Goal: Information Seeking & Learning: Learn about a topic

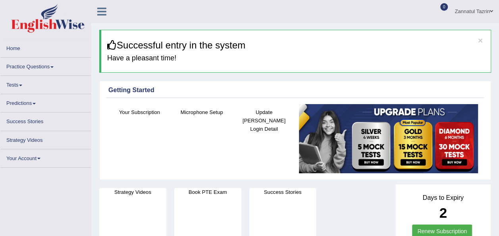
click at [367, 213] on div "Strategy Videos Book PTE Exam Success Stories" at bounding box center [245, 231] width 300 height 95
click at [351, 211] on div "Strategy Videos Book PTE Exam Success Stories" at bounding box center [245, 231] width 300 height 95
click at [48, 65] on link "Practice Questions" at bounding box center [45, 65] width 91 height 15
click at [52, 66] on link "Practice Questions" at bounding box center [45, 65] width 91 height 15
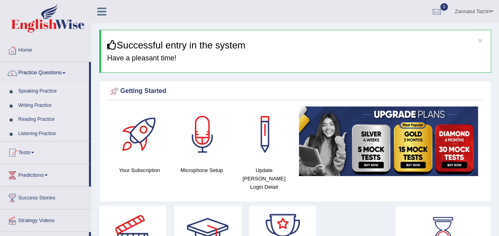
click at [398, 48] on h3 "Successful entry in the system" at bounding box center [296, 45] width 378 height 10
click at [38, 91] on link "Speaking Practice" at bounding box center [52, 91] width 74 height 14
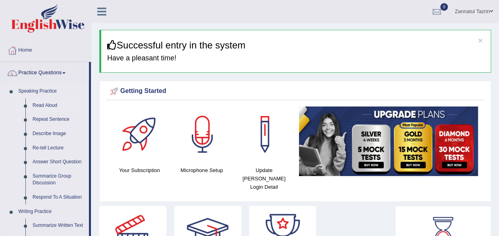
click at [45, 105] on link "Read Aloud" at bounding box center [59, 105] width 60 height 14
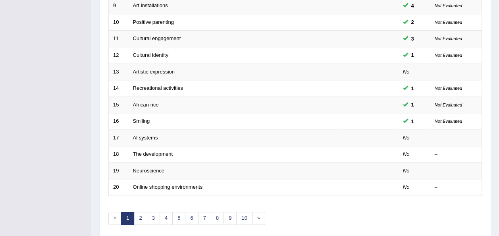
scroll to position [269, 0]
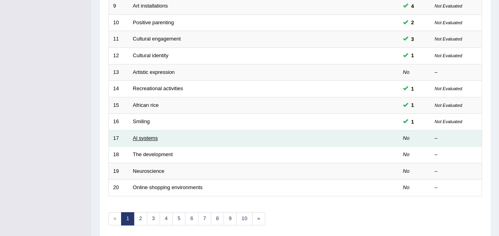
click at [144, 135] on link "Al systems" at bounding box center [145, 138] width 25 height 6
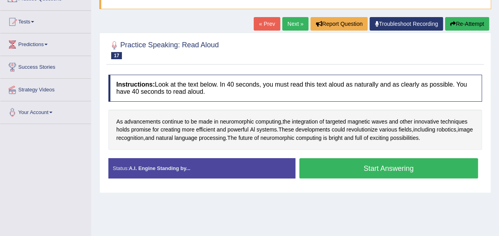
scroll to position [73, 0]
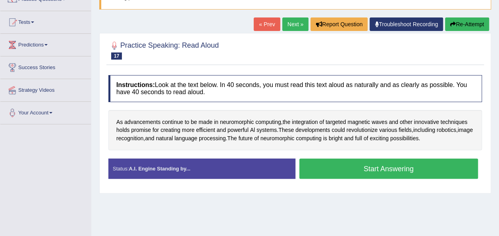
click at [388, 169] on button "Start Answering" at bounding box center [388, 168] width 179 height 20
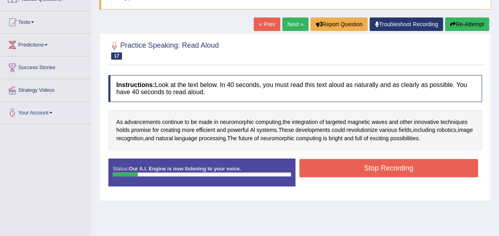
click at [385, 169] on button "Stop Recording" at bounding box center [388, 168] width 179 height 18
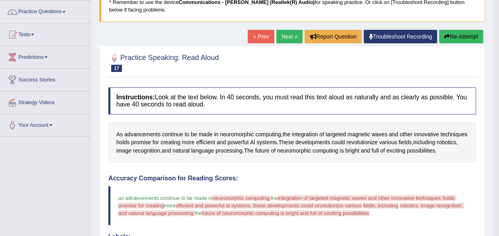
scroll to position [52, 0]
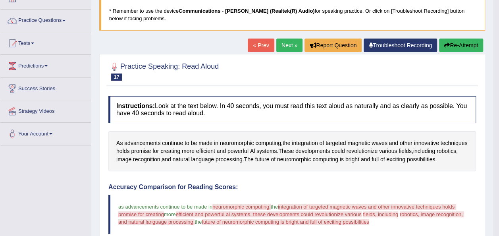
click at [461, 47] on button "Re-Attempt" at bounding box center [461, 45] width 44 height 13
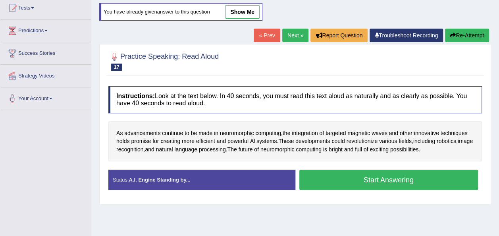
scroll to position [88, 0]
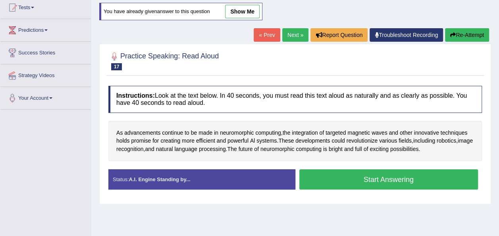
click at [381, 181] on button "Start Answering" at bounding box center [388, 179] width 179 height 20
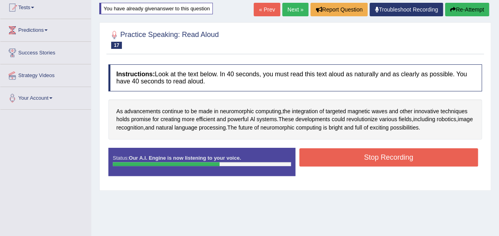
click at [383, 158] on button "Stop Recording" at bounding box center [388, 157] width 179 height 18
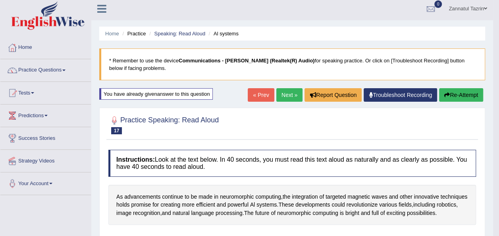
scroll to position [0, 0]
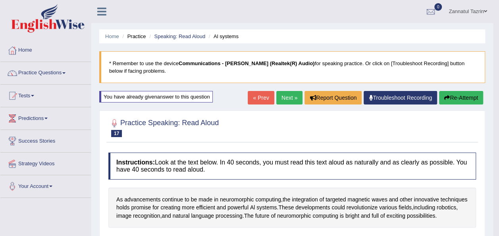
click at [461, 97] on button "Re-Attempt" at bounding box center [461, 97] width 44 height 13
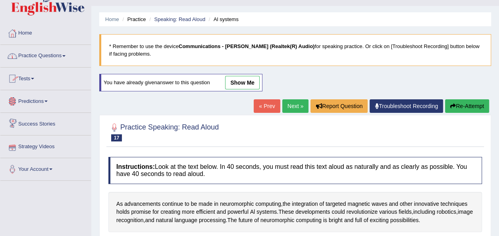
scroll to position [17, 0]
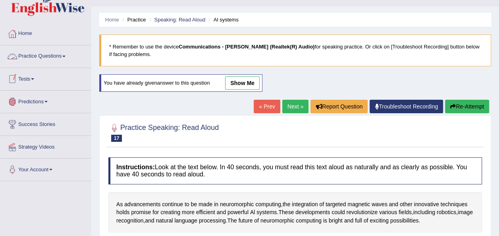
click at [64, 56] on link "Practice Questions" at bounding box center [45, 55] width 91 height 20
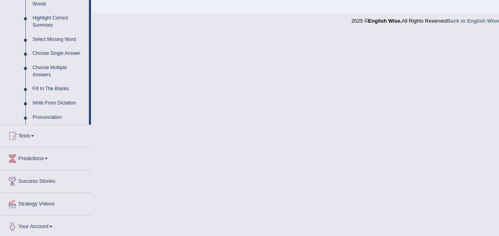
scroll to position [385, 0]
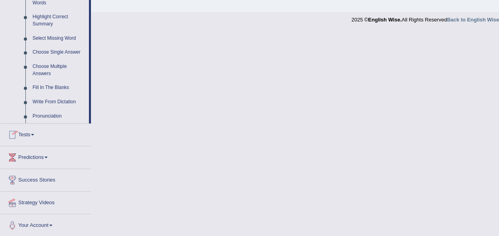
click at [30, 136] on link "Tests" at bounding box center [45, 133] width 91 height 20
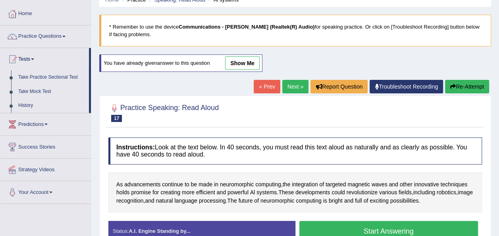
scroll to position [37, 0]
click at [60, 76] on link "Take Practice Sectional Test" at bounding box center [52, 77] width 74 height 14
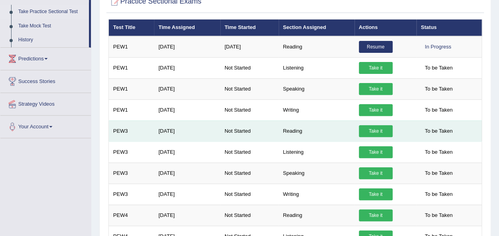
scroll to position [102, 0]
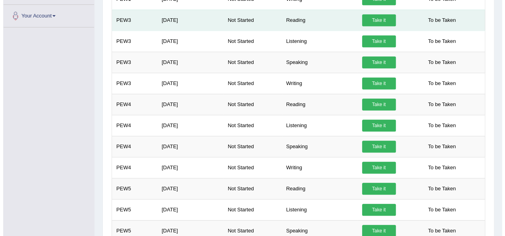
scroll to position [212, 0]
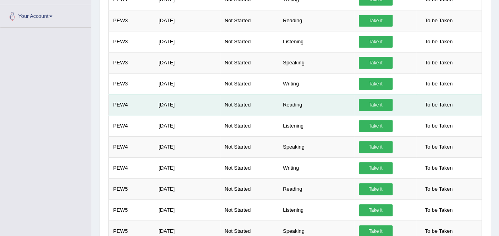
click at [372, 99] on link "Take it" at bounding box center [376, 105] width 34 height 12
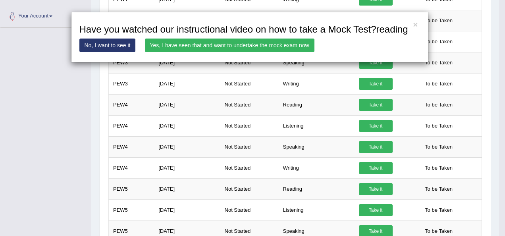
click at [240, 48] on link "Yes, I have seen that and want to undertake the mock exam now" at bounding box center [230, 45] width 170 height 13
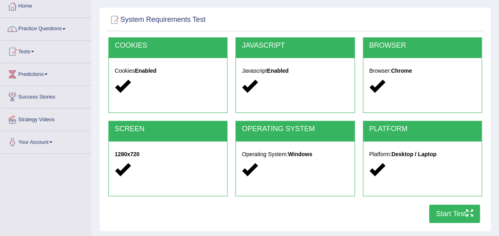
scroll to position [46, 0]
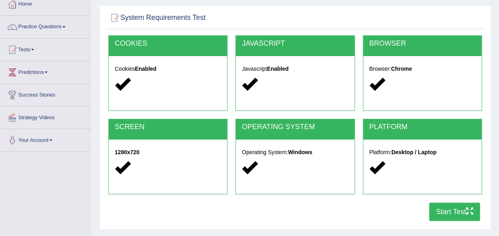
click at [445, 215] on button "Start Test" at bounding box center [454, 211] width 51 height 18
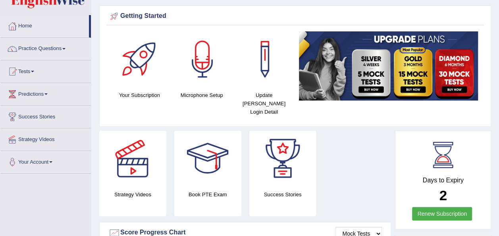
scroll to position [24, 0]
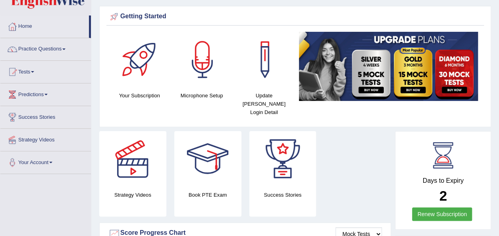
click at [34, 72] on link "Tests" at bounding box center [45, 71] width 91 height 20
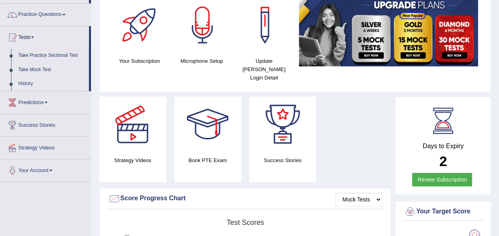
scroll to position [59, 0]
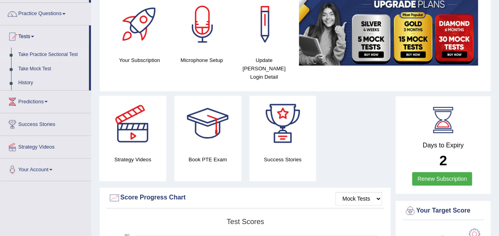
click at [66, 54] on link "Take Practice Sectional Test" at bounding box center [52, 55] width 74 height 14
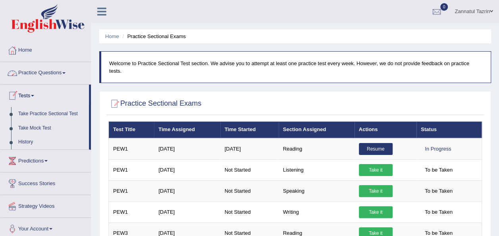
click at [65, 74] on link "Practice Questions" at bounding box center [45, 72] width 91 height 20
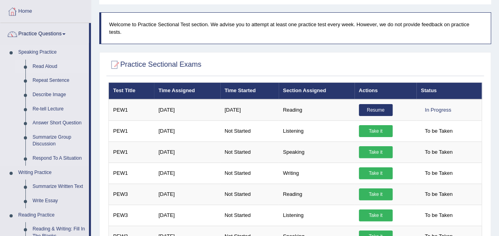
scroll to position [39, 0]
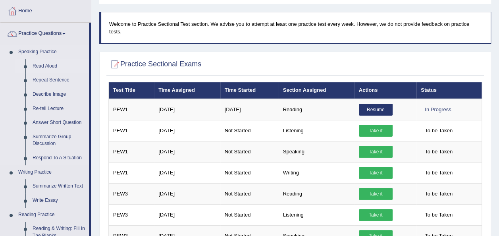
click at [46, 63] on link "Read Aloud" at bounding box center [59, 66] width 60 height 14
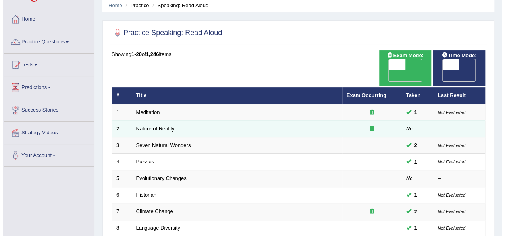
scroll to position [20, 0]
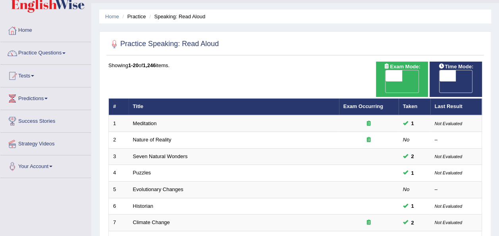
click at [386, 81] on span "OFF" at bounding box center [377, 86] width 17 height 11
checkbox input "true"
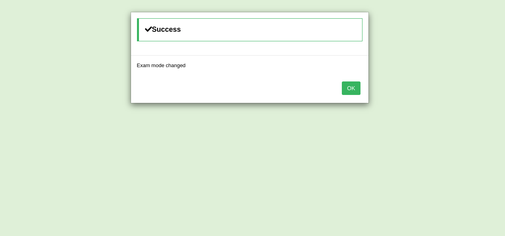
click at [353, 87] on button "OK" at bounding box center [351, 87] width 18 height 13
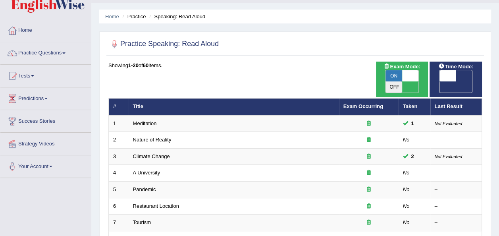
click at [439, 81] on span "OFF" at bounding box center [431, 86] width 17 height 11
checkbox input "true"
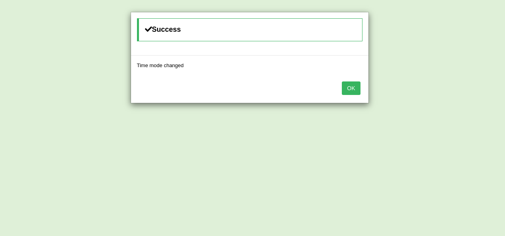
click at [352, 86] on button "OK" at bounding box center [351, 87] width 18 height 13
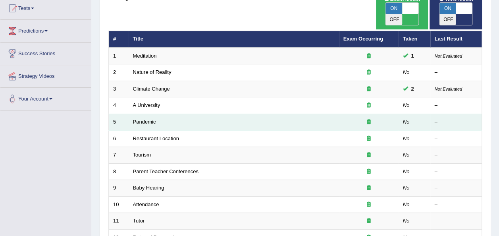
scroll to position [94, 0]
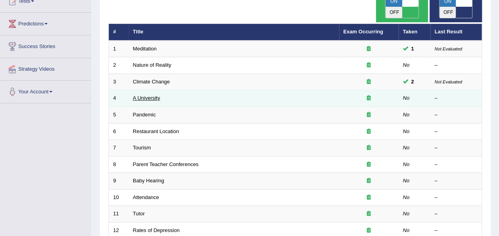
click at [145, 95] on link "A University" at bounding box center [146, 98] width 27 height 6
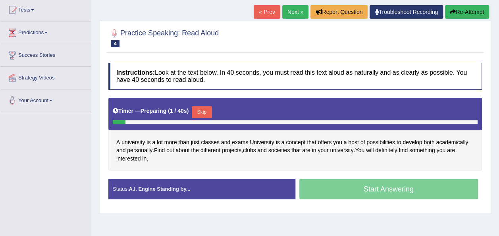
scroll to position [101, 0]
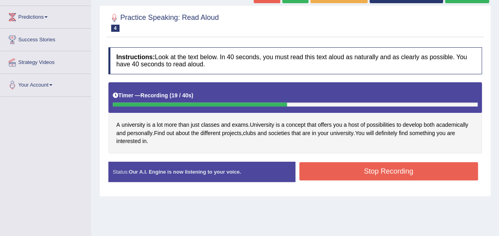
click at [386, 171] on button "Stop Recording" at bounding box center [388, 171] width 179 height 18
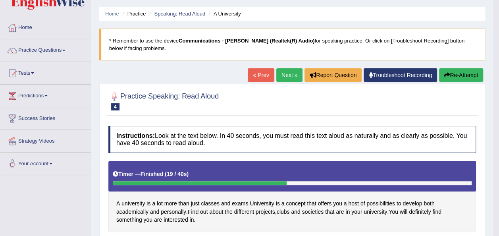
scroll to position [12, 0]
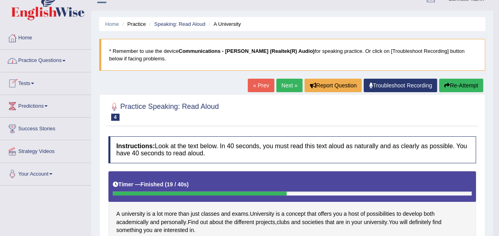
click at [66, 60] on span at bounding box center [63, 61] width 3 height 2
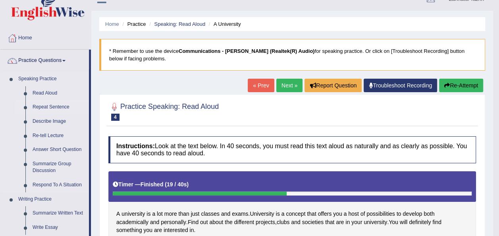
click at [56, 106] on link "Repeat Sentence" at bounding box center [59, 107] width 60 height 14
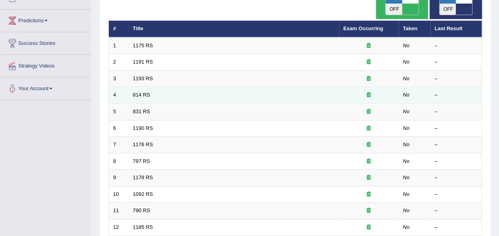
scroll to position [104, 0]
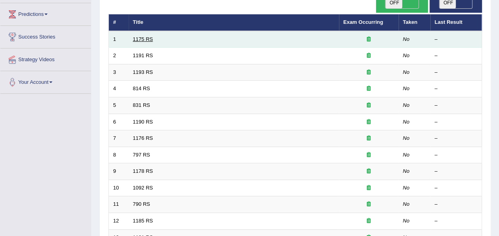
click at [139, 36] on link "1175 RS" at bounding box center [143, 39] width 20 height 6
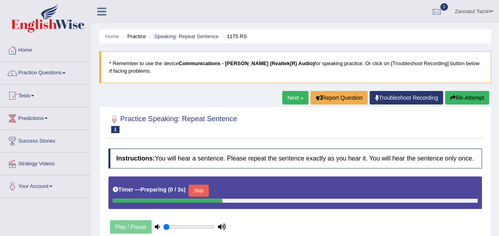
scroll to position [110, 0]
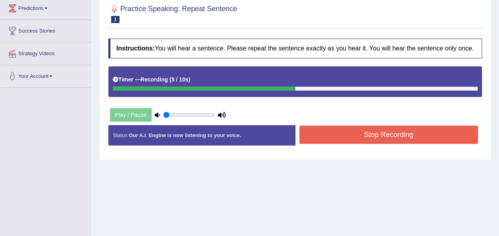
click at [429, 134] on button "Stop Recording" at bounding box center [388, 134] width 179 height 18
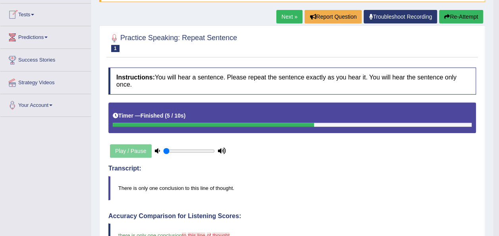
scroll to position [81, 0]
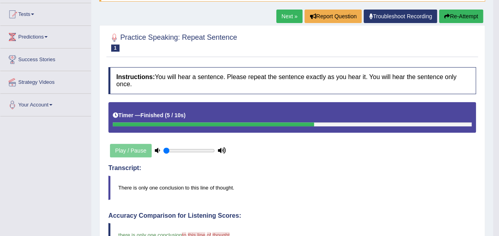
click at [287, 15] on link "Next »" at bounding box center [289, 16] width 26 height 13
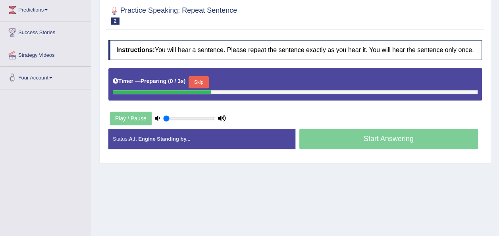
scroll to position [109, 0]
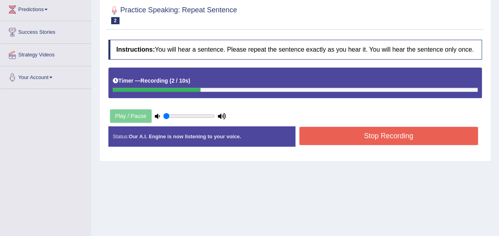
click at [385, 134] on button "Stop Recording" at bounding box center [388, 136] width 179 height 18
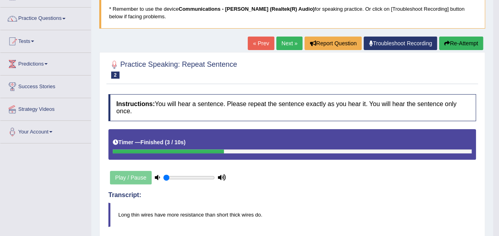
scroll to position [10, 0]
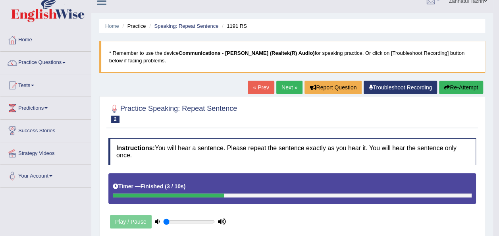
click at [296, 90] on link "Next »" at bounding box center [289, 87] width 26 height 13
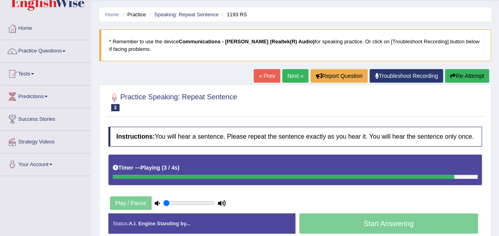
scroll to position [21, 0]
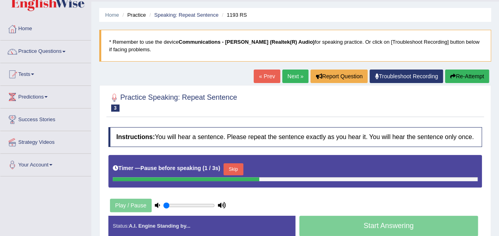
click at [464, 73] on button "Re-Attempt" at bounding box center [467, 75] width 44 height 13
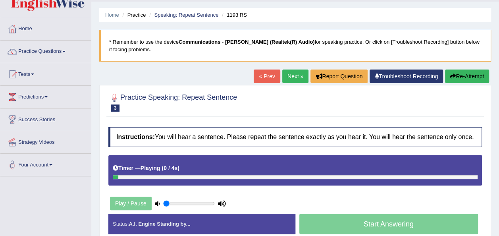
click at [134, 200] on div "Play / Pause" at bounding box center [167, 203] width 119 height 20
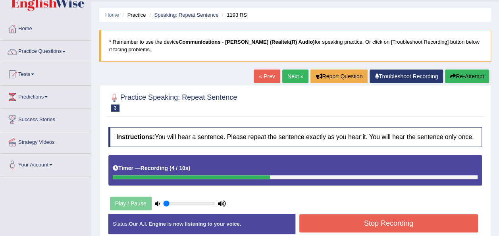
click at [472, 80] on button "Re-Attempt" at bounding box center [467, 75] width 44 height 13
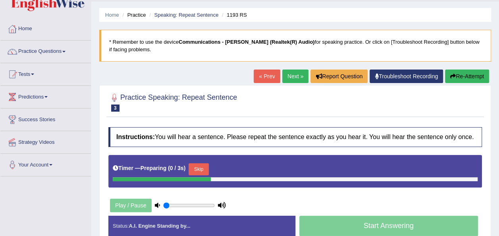
scroll to position [97, 0]
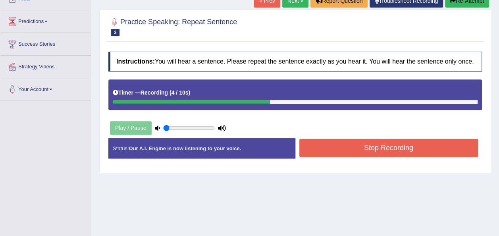
click at [396, 144] on button "Stop Recording" at bounding box center [388, 148] width 179 height 18
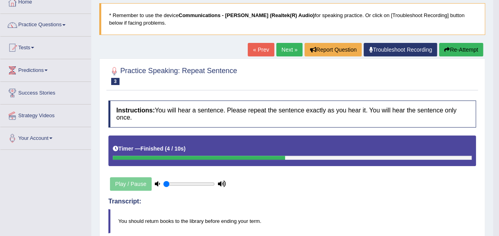
scroll to position [46, 0]
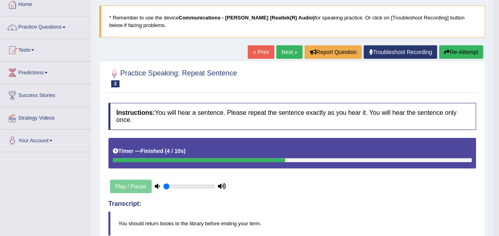
click at [66, 27] on span at bounding box center [63, 28] width 3 height 2
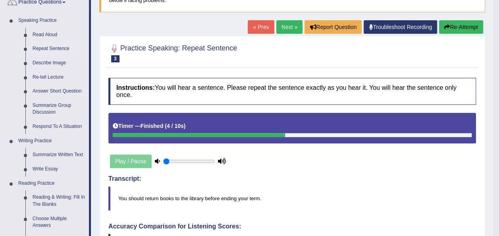
scroll to position [70, 0]
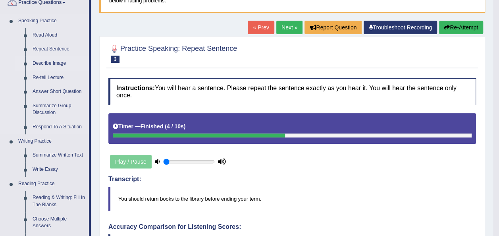
click at [46, 63] on link "Describe Image" at bounding box center [59, 63] width 60 height 14
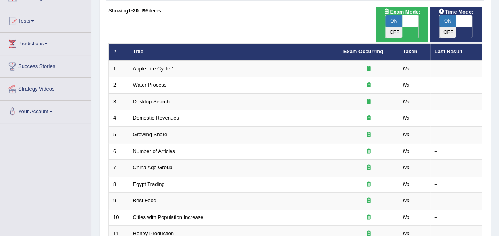
scroll to position [74, 0]
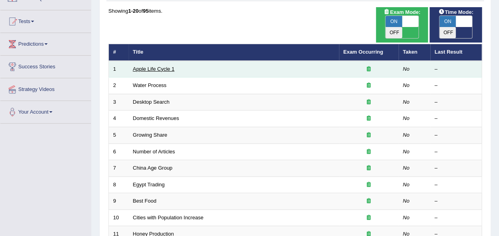
click at [148, 66] on link "Apple Life Cycle 1" at bounding box center [154, 69] width 42 height 6
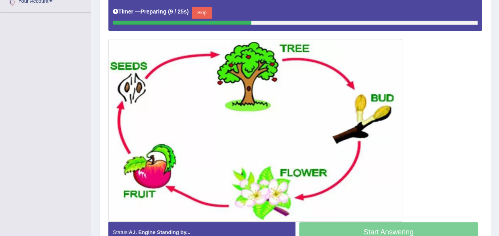
scroll to position [187, 0]
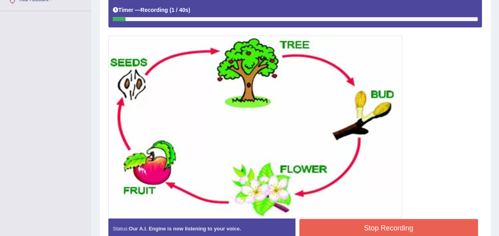
click at [378, 227] on button "Stop Recording" at bounding box center [388, 228] width 179 height 18
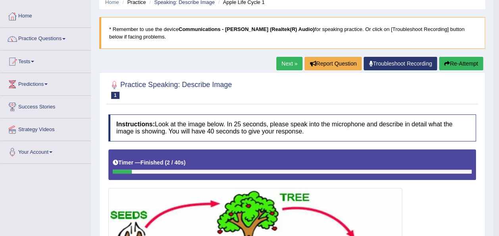
scroll to position [33, 0]
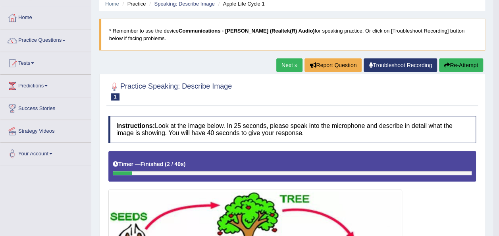
click at [289, 65] on link "Next »" at bounding box center [289, 64] width 26 height 13
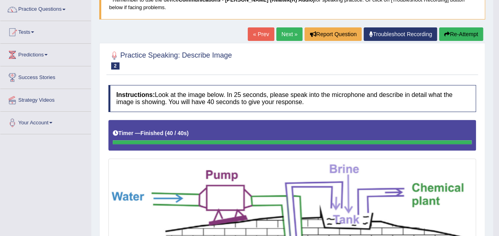
scroll to position [62, 0]
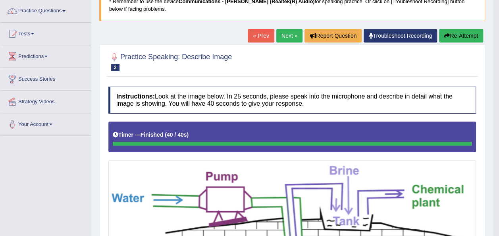
click at [459, 36] on button "Re-Attempt" at bounding box center [461, 35] width 44 height 13
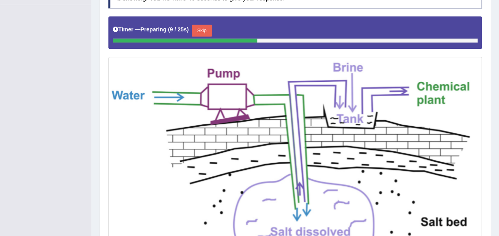
scroll to position [193, 0]
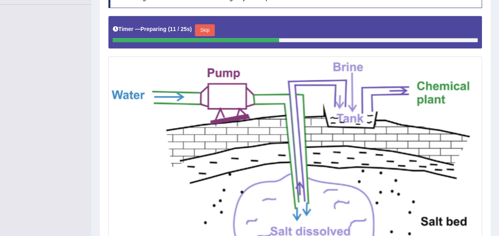
click at [205, 25] on button "Skip" at bounding box center [205, 30] width 20 height 12
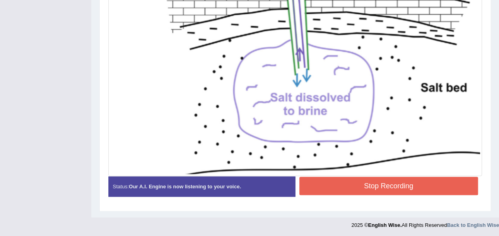
scroll to position [303, 0]
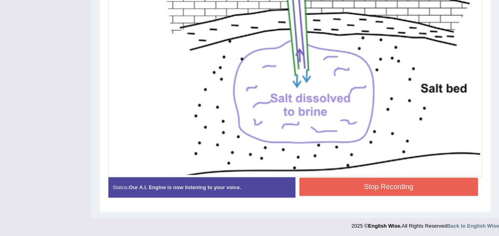
click at [374, 190] on button "Stop Recording" at bounding box center [388, 186] width 179 height 18
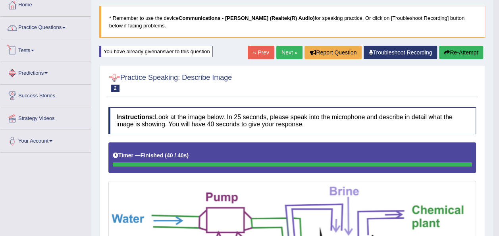
scroll to position [45, 0]
click at [45, 25] on link "Practice Questions" at bounding box center [45, 27] width 91 height 20
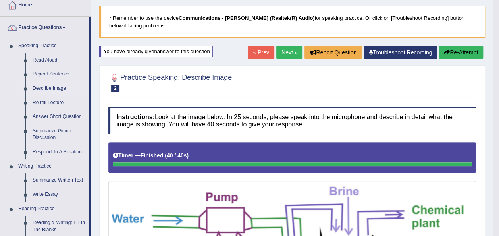
click at [46, 87] on link "Describe Image" at bounding box center [59, 88] width 60 height 14
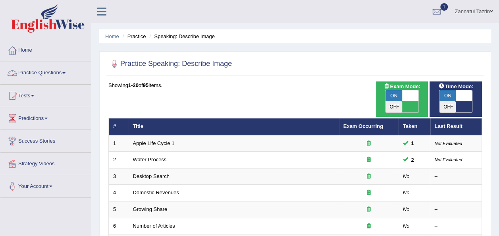
scroll to position [13, 0]
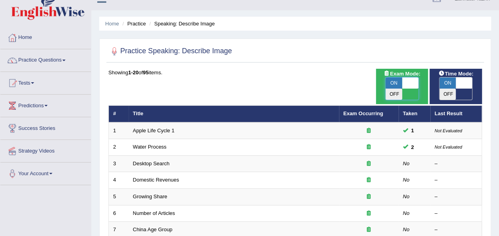
click at [411, 81] on span at bounding box center [410, 82] width 17 height 11
checkbox input "false"
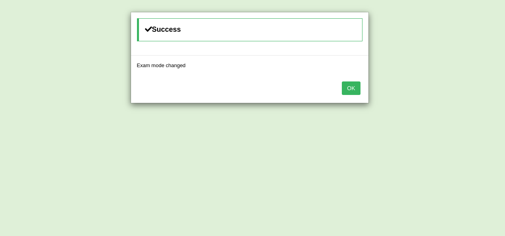
click at [351, 90] on button "OK" at bounding box center [351, 87] width 18 height 13
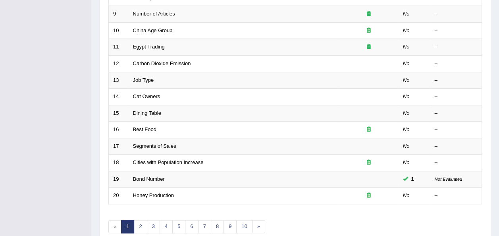
scroll to position [277, 0]
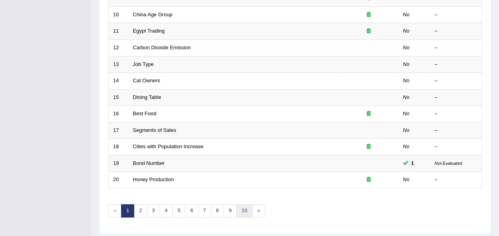
click at [245, 204] on link "10" at bounding box center [244, 210] width 16 height 13
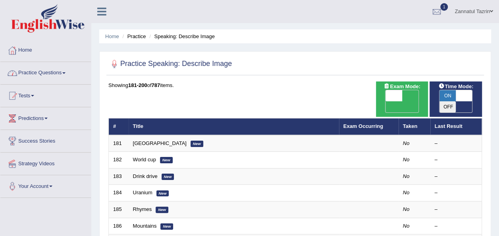
click at [66, 73] on span at bounding box center [63, 73] width 3 height 2
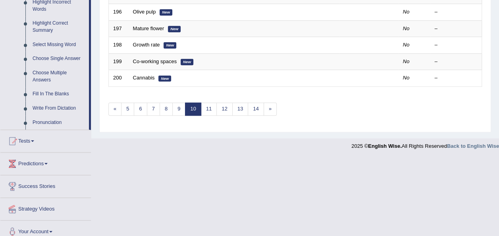
scroll to position [385, 0]
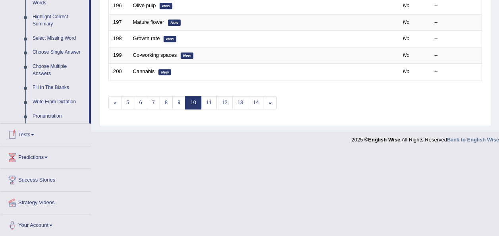
click at [31, 135] on link "Tests" at bounding box center [45, 133] width 91 height 20
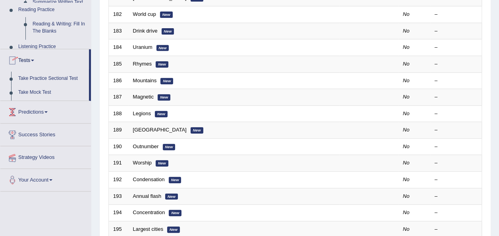
scroll to position [99, 0]
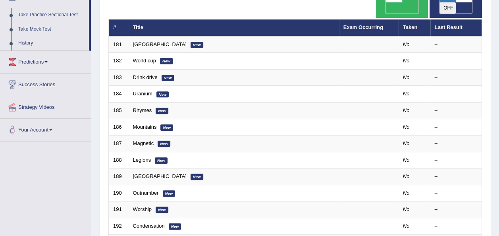
click at [41, 62] on link "Predictions" at bounding box center [45, 61] width 91 height 20
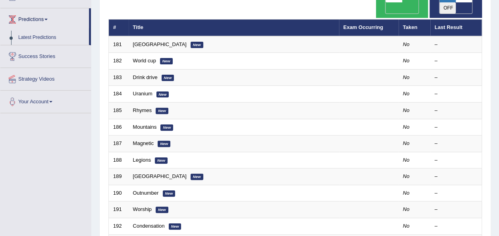
click at [48, 19] on span at bounding box center [45, 20] width 3 height 2
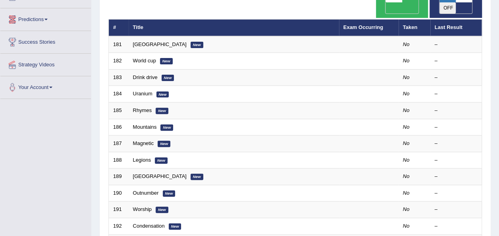
click at [48, 19] on span at bounding box center [45, 20] width 3 height 2
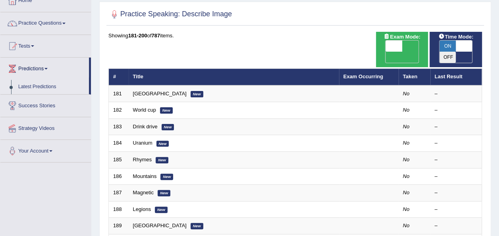
scroll to position [49, 0]
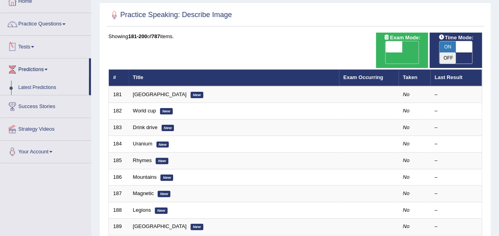
click at [35, 44] on link "Tests" at bounding box center [45, 46] width 91 height 20
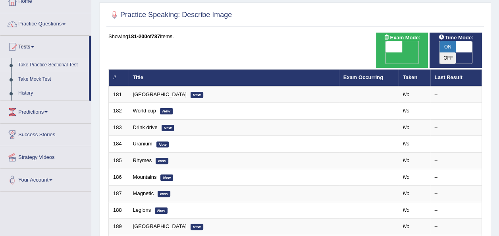
click at [52, 65] on link "Take Practice Sectional Test" at bounding box center [52, 65] width 74 height 14
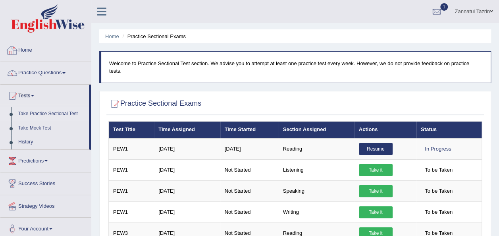
click at [30, 51] on link "Home" at bounding box center [45, 49] width 91 height 20
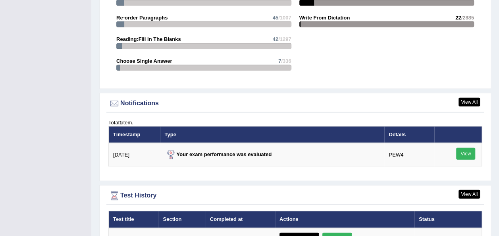
scroll to position [888, 0]
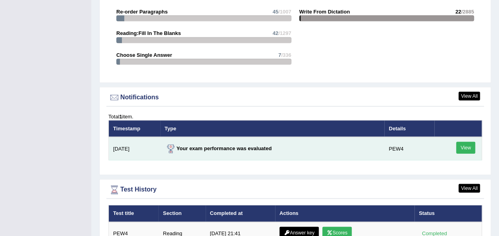
click at [467, 142] on link "View" at bounding box center [465, 148] width 19 height 12
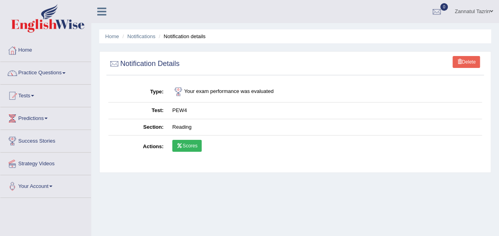
click at [188, 147] on link "Scores" at bounding box center [186, 146] width 29 height 12
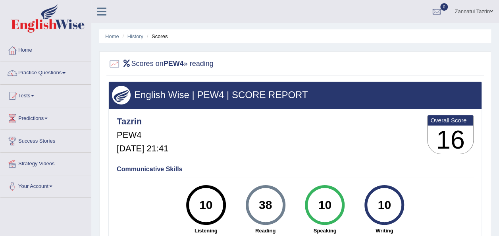
click at [66, 73] on span at bounding box center [63, 73] width 3 height 2
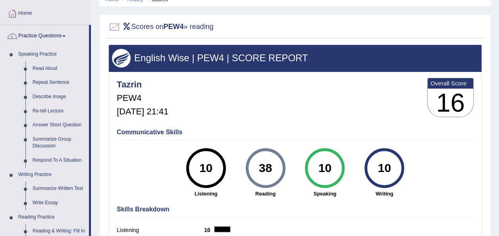
scroll to position [37, 0]
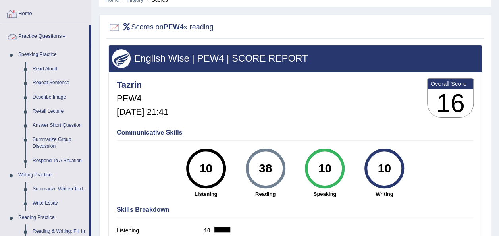
click at [22, 10] on link "Home" at bounding box center [45, 13] width 91 height 20
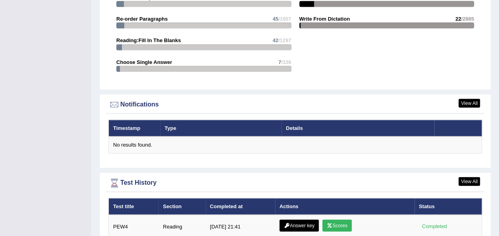
scroll to position [911, 0]
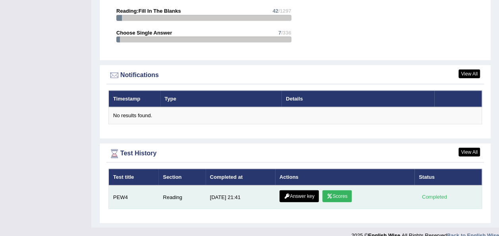
click at [300, 190] on link "Answer key" at bounding box center [298, 196] width 39 height 12
